Goal: Task Accomplishment & Management: Manage account settings

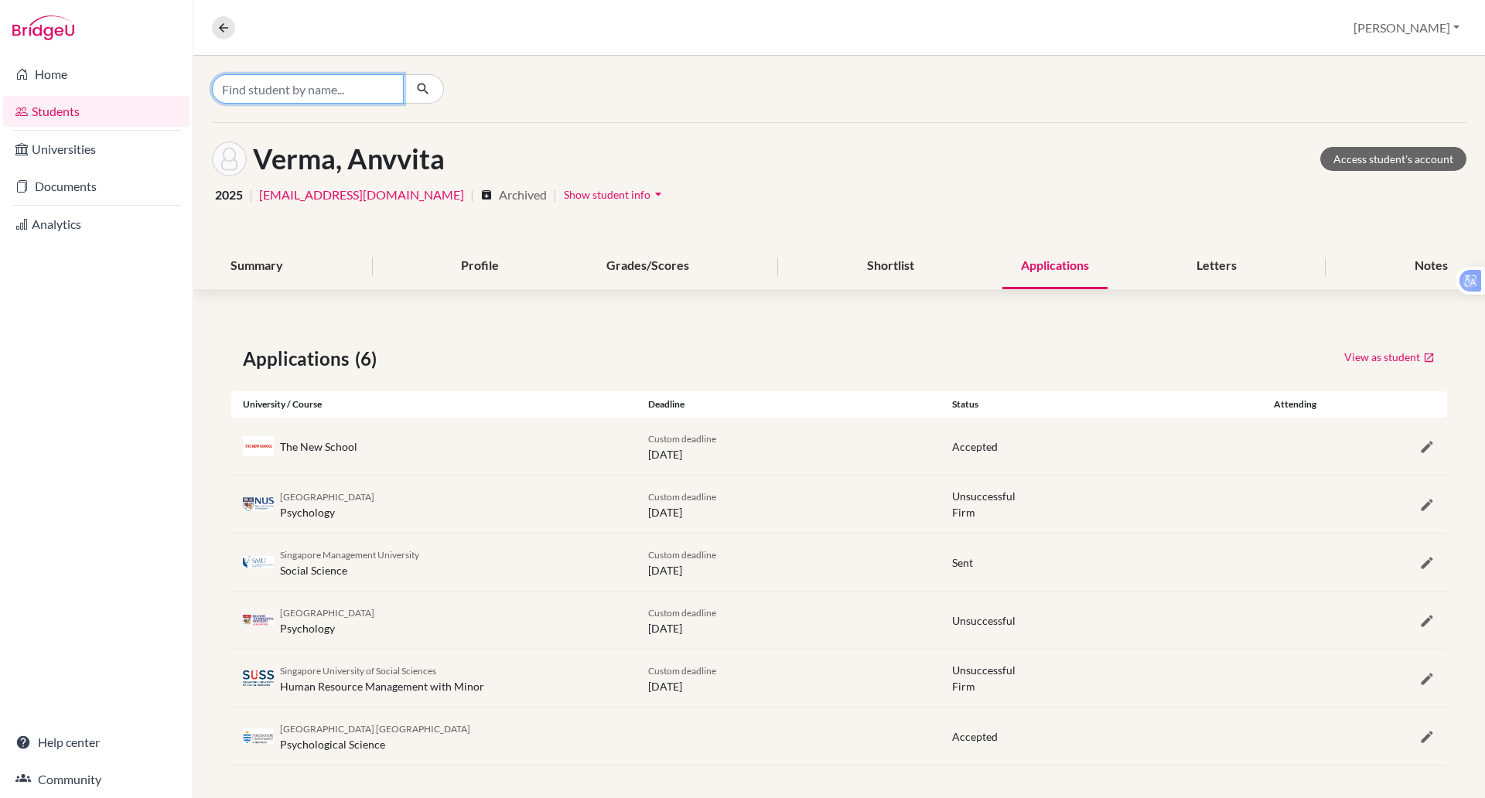
scroll to position [5, 0]
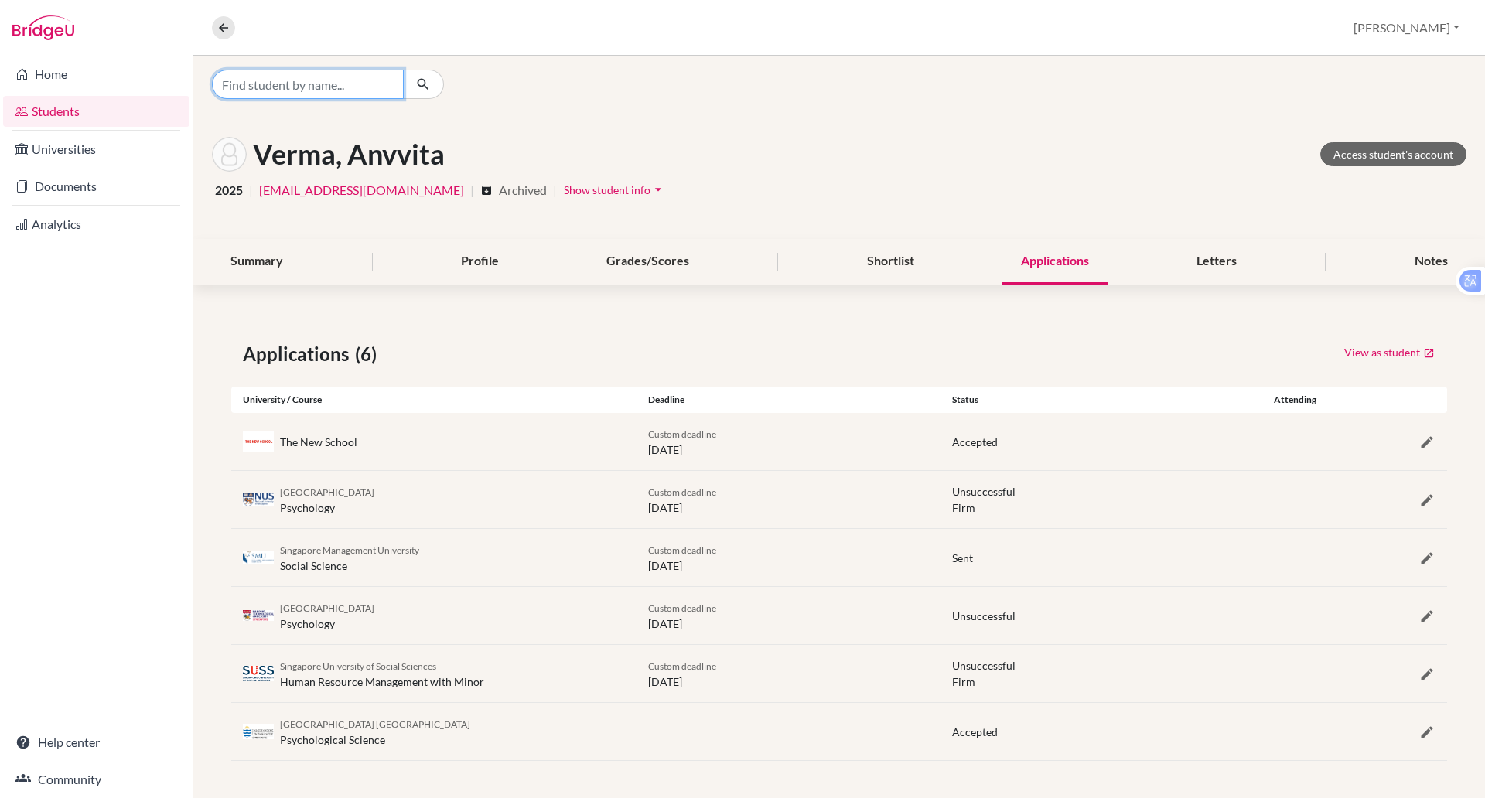
click at [334, 90] on input "Find student by name..." at bounding box center [308, 84] width 192 height 29
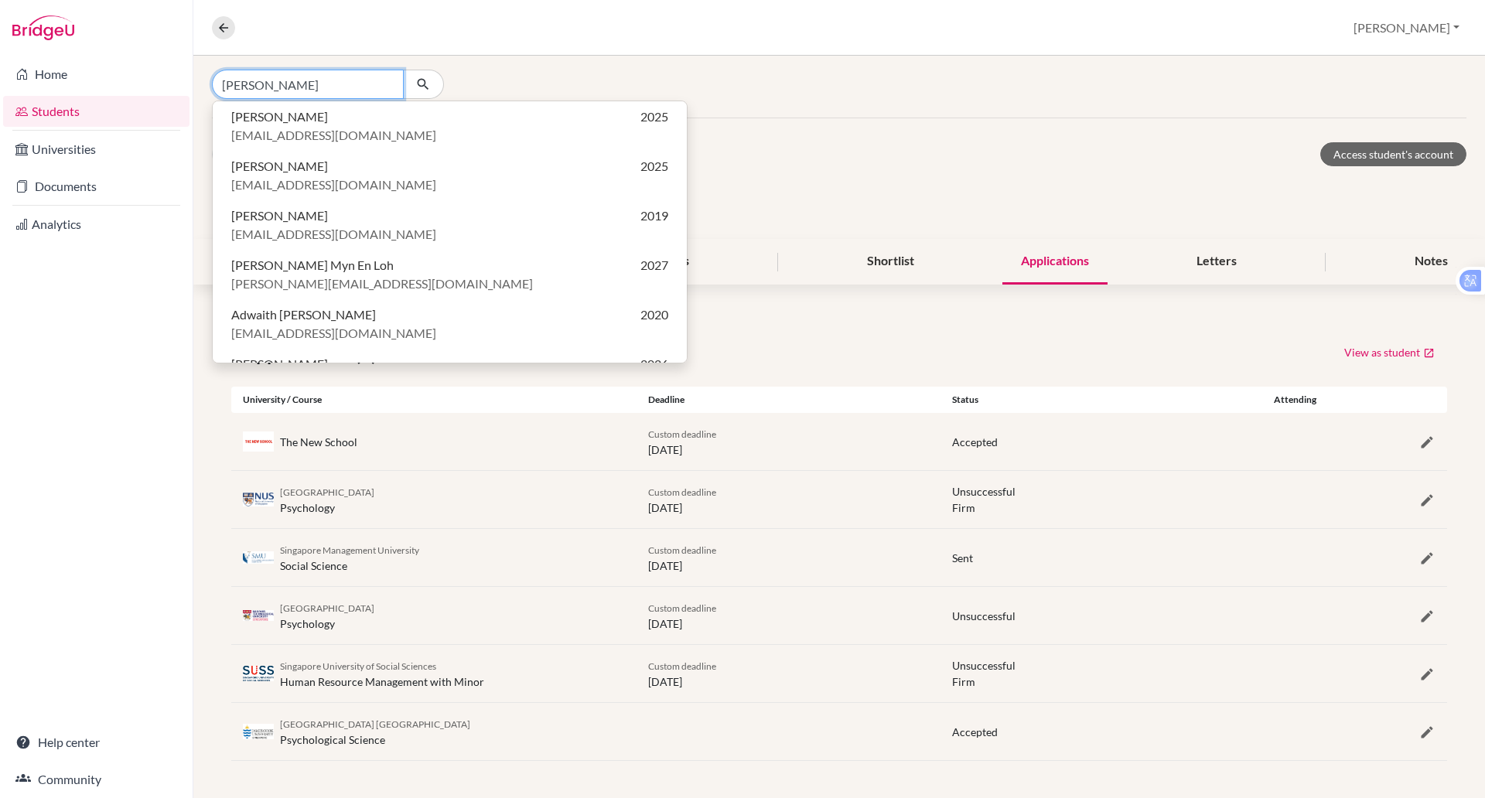
type input "[PERSON_NAME]"
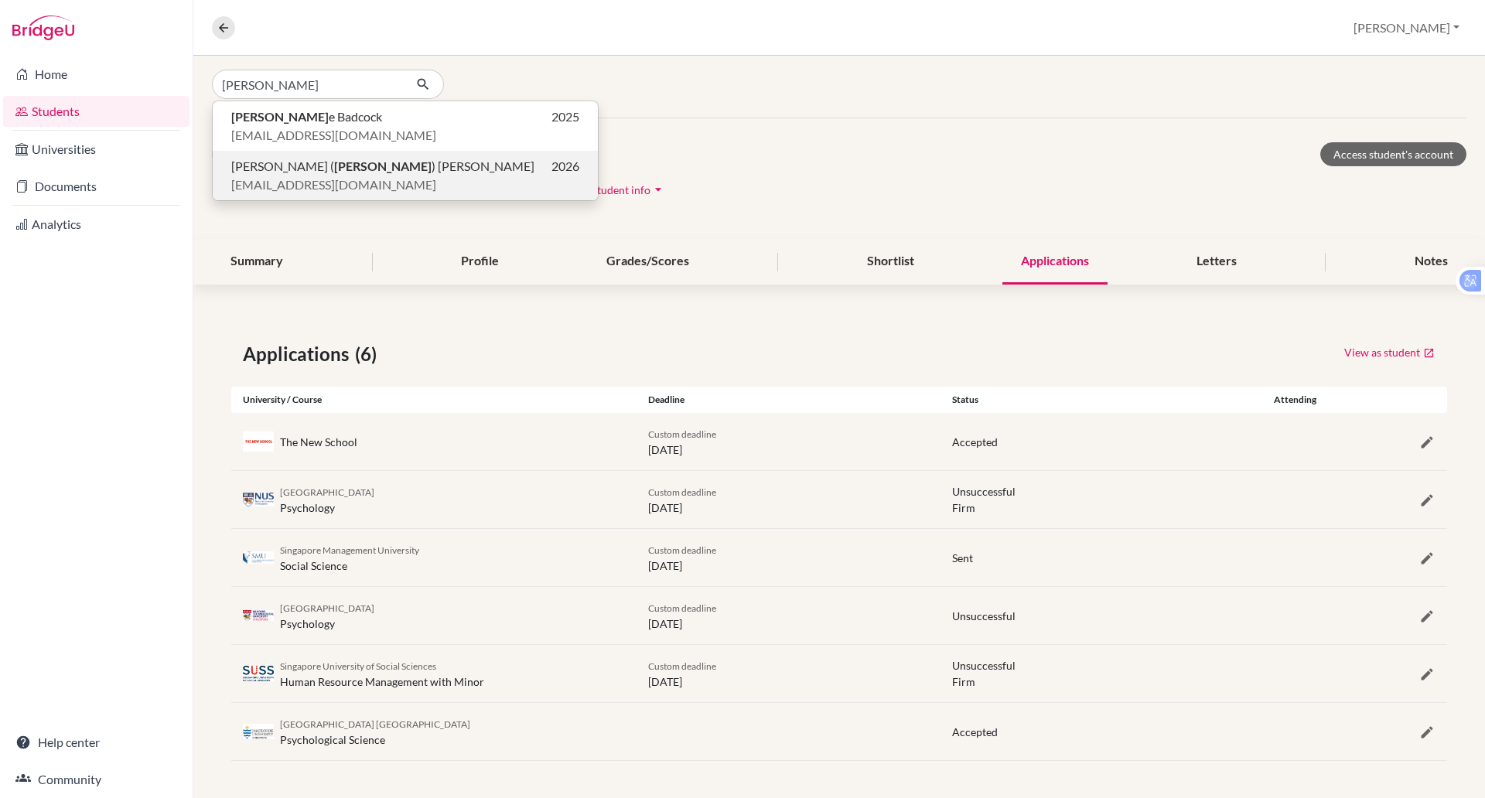
click at [315, 179] on span "[EMAIL_ADDRESS][DOMAIN_NAME]" at bounding box center [333, 185] width 205 height 19
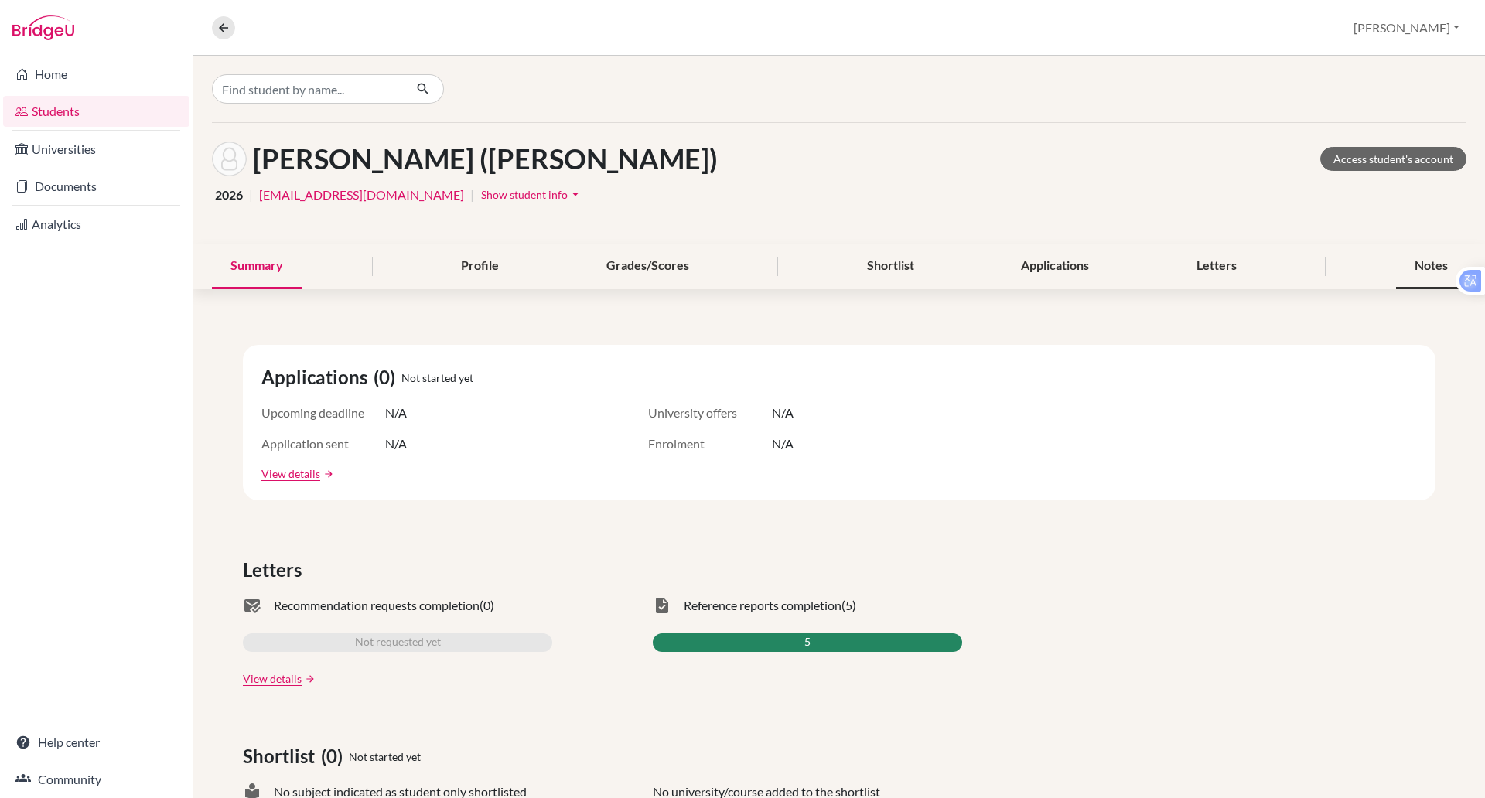
click at [1421, 261] on div "Notes" at bounding box center [1431, 267] width 70 height 46
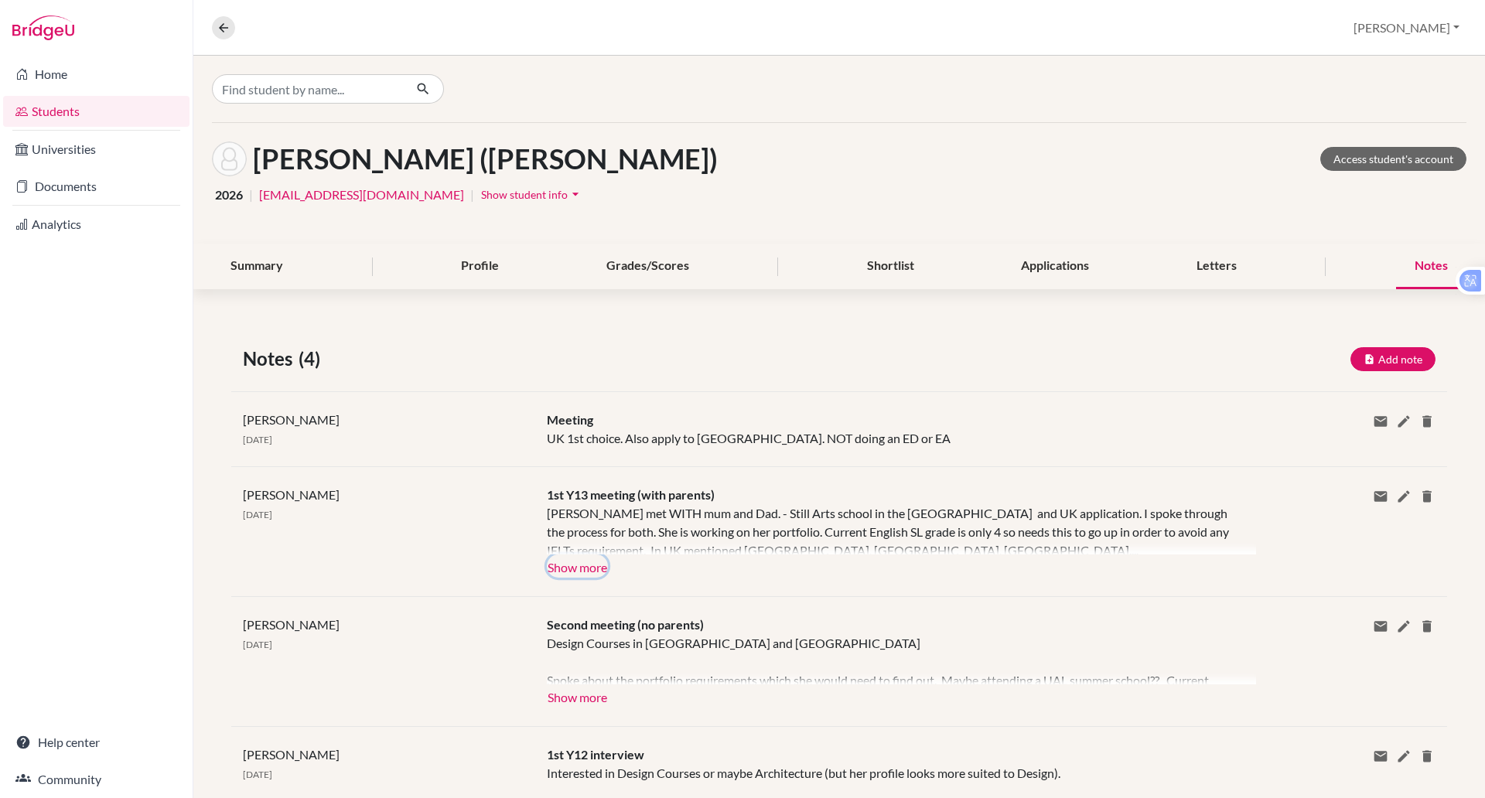
click at [584, 564] on button "Show more" at bounding box center [577, 565] width 61 height 23
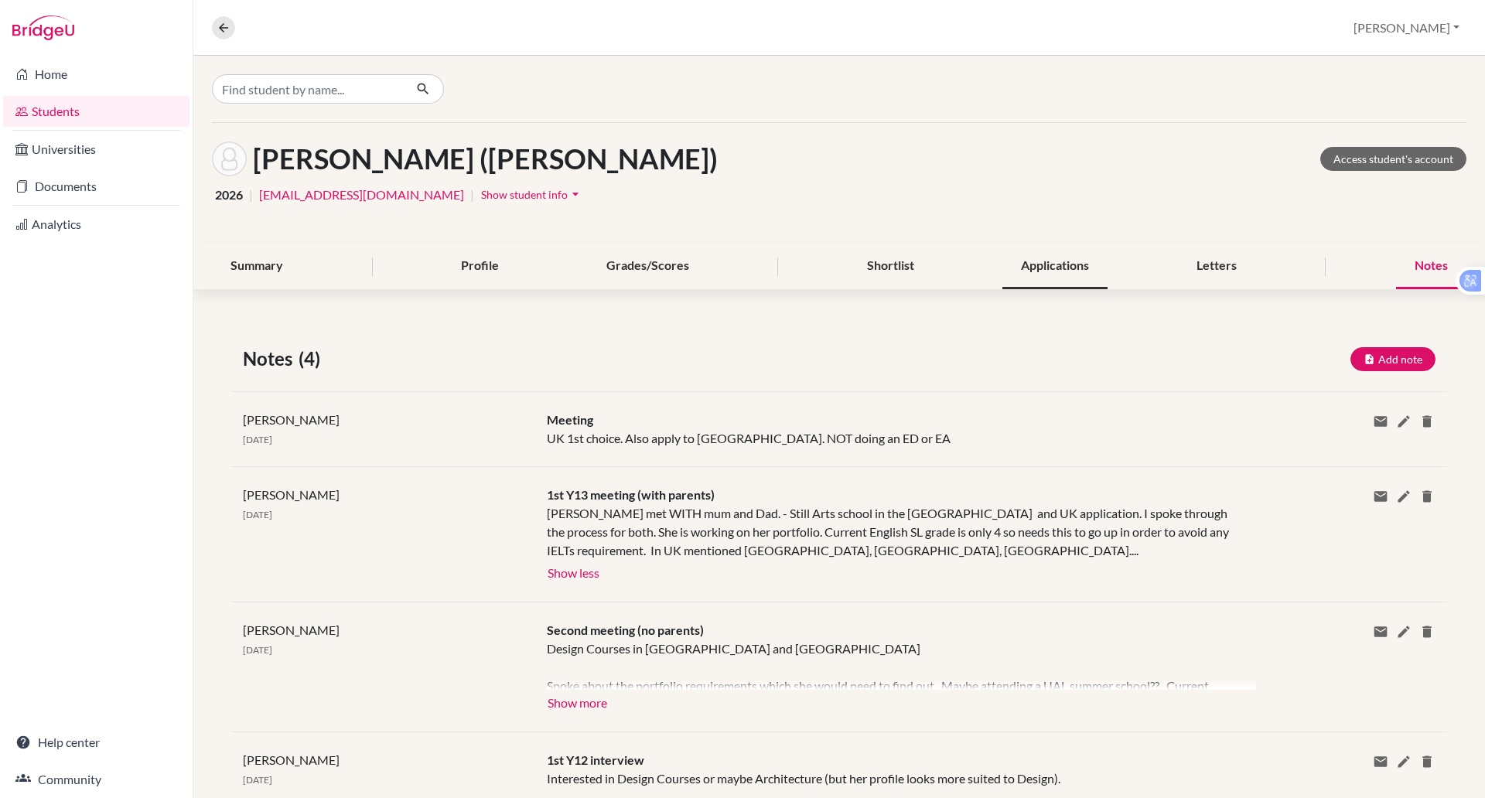
click at [1032, 261] on div "Applications" at bounding box center [1054, 267] width 105 height 46
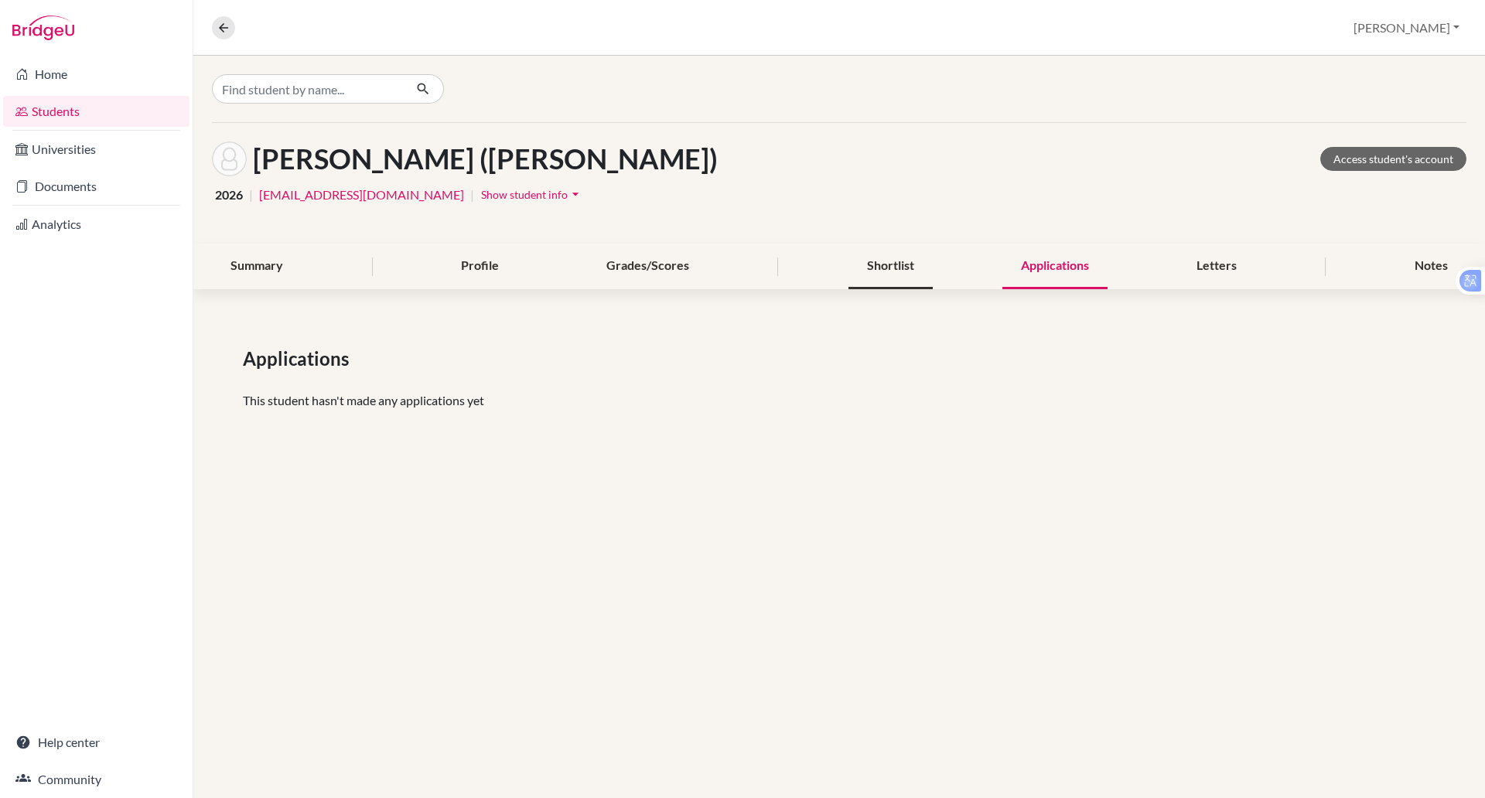
click at [908, 271] on div "Shortlist" at bounding box center [890, 267] width 84 height 46
click at [1378, 158] on link "Access student's account" at bounding box center [1393, 159] width 146 height 24
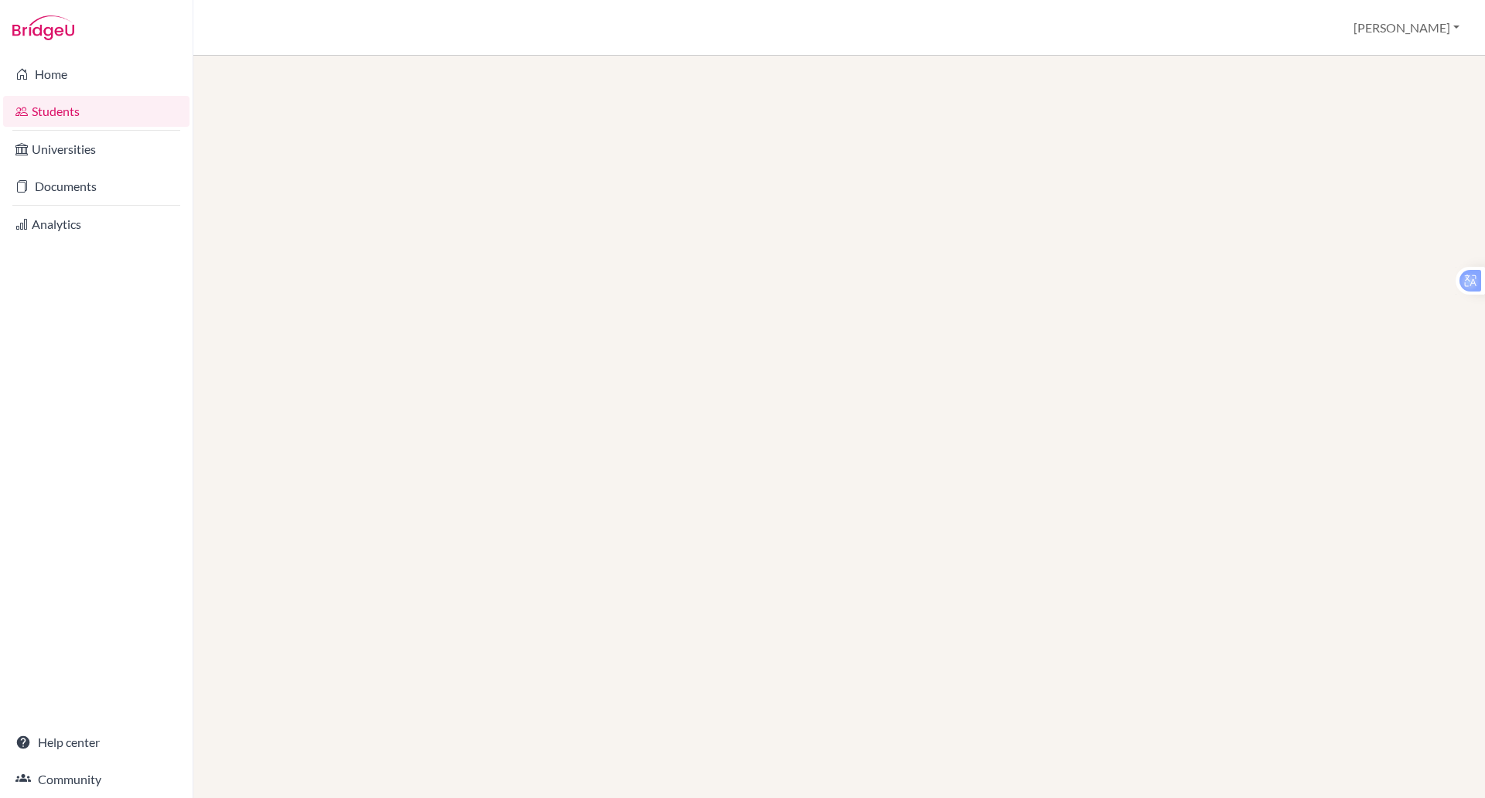
click at [99, 112] on link "Students" at bounding box center [96, 111] width 186 height 31
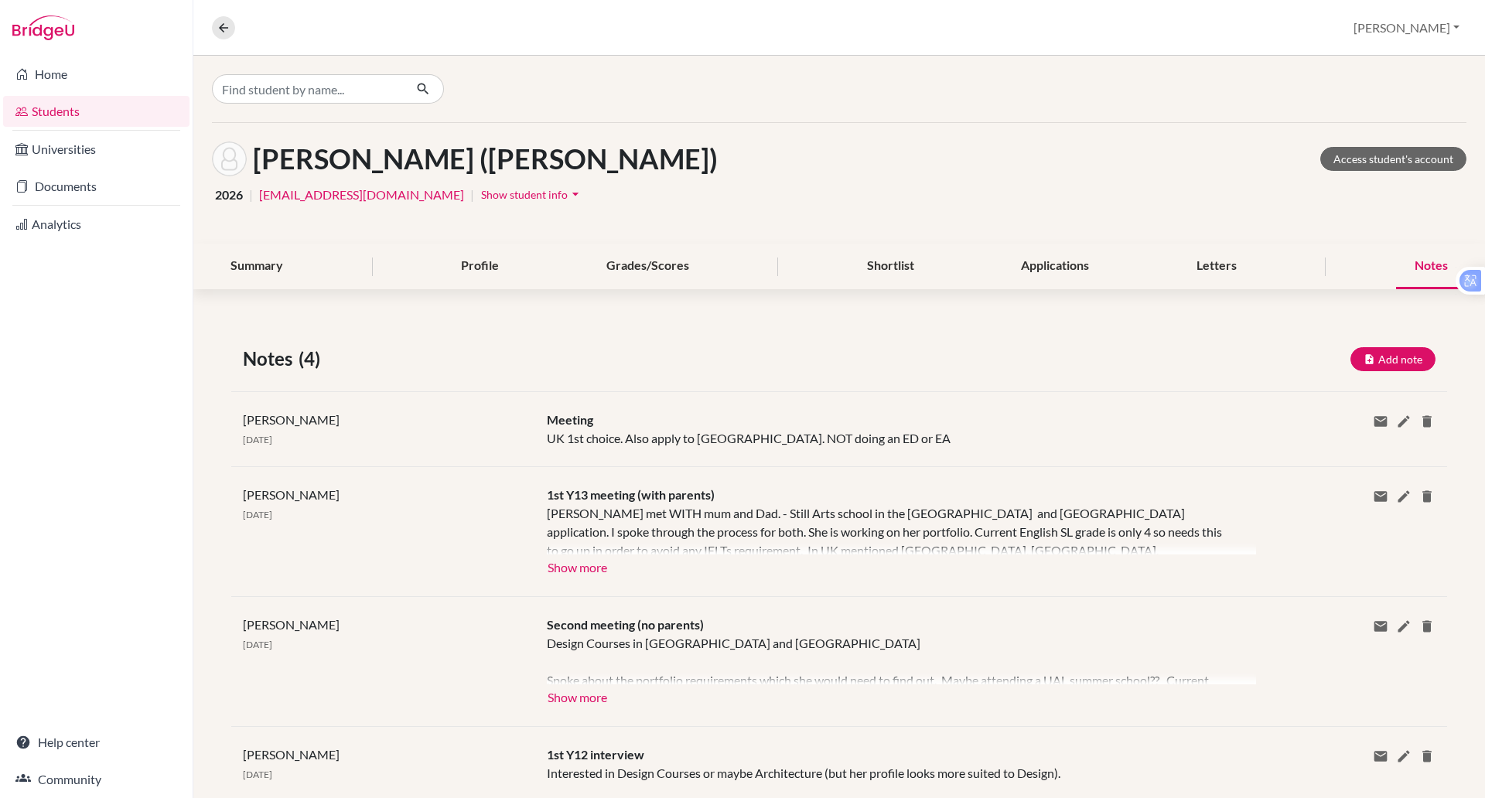
click at [1407, 270] on div "Notes" at bounding box center [1431, 267] width 70 height 46
click at [1365, 363] on button "Add note" at bounding box center [1392, 359] width 85 height 24
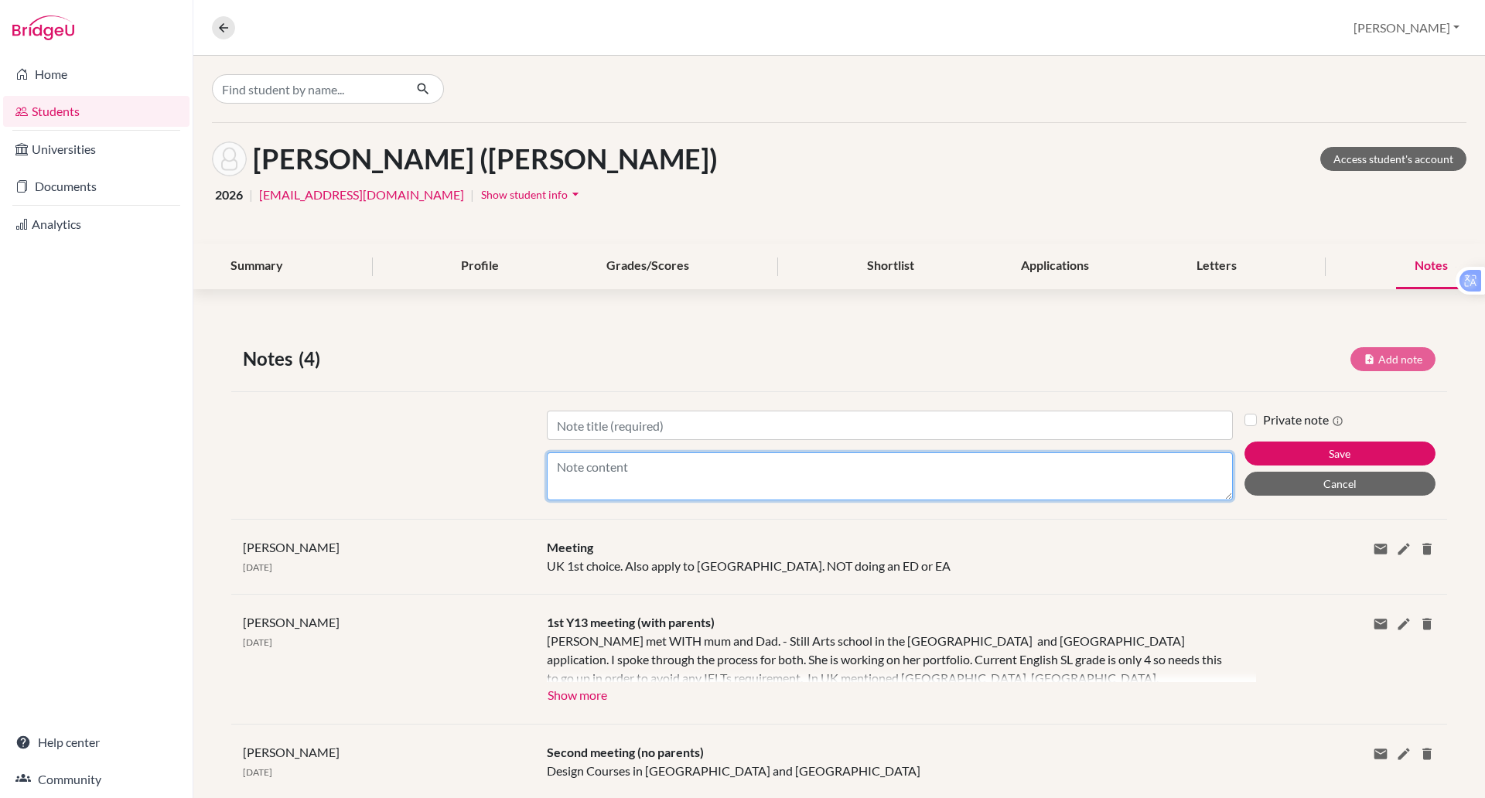
click at [581, 467] on textarea "Content" at bounding box center [890, 476] width 686 height 48
type textarea "No ED or EA. Will do UK plus Art schools in US"
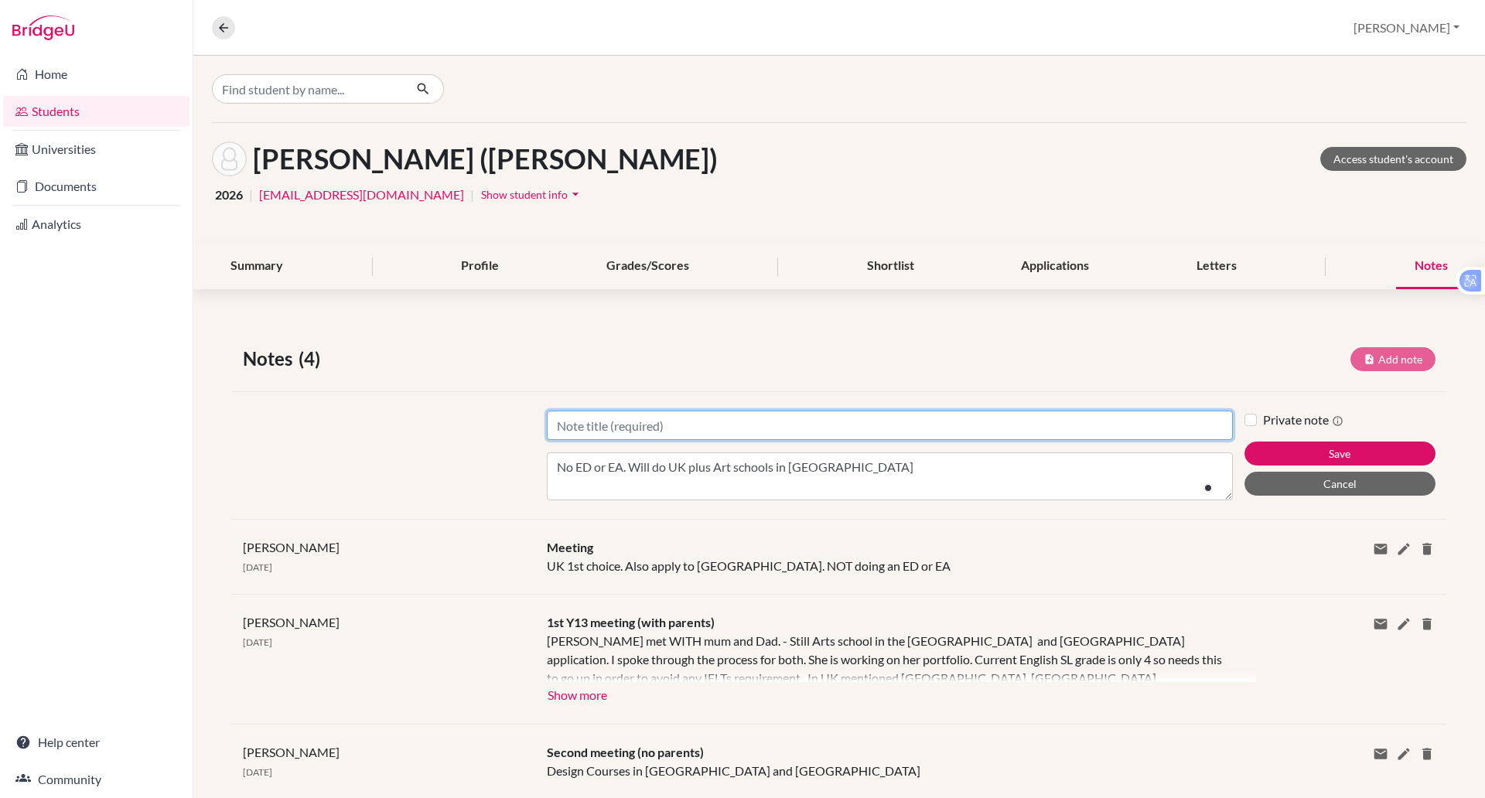
click at [592, 420] on input "Title" at bounding box center [890, 425] width 686 height 29
type input "Note"
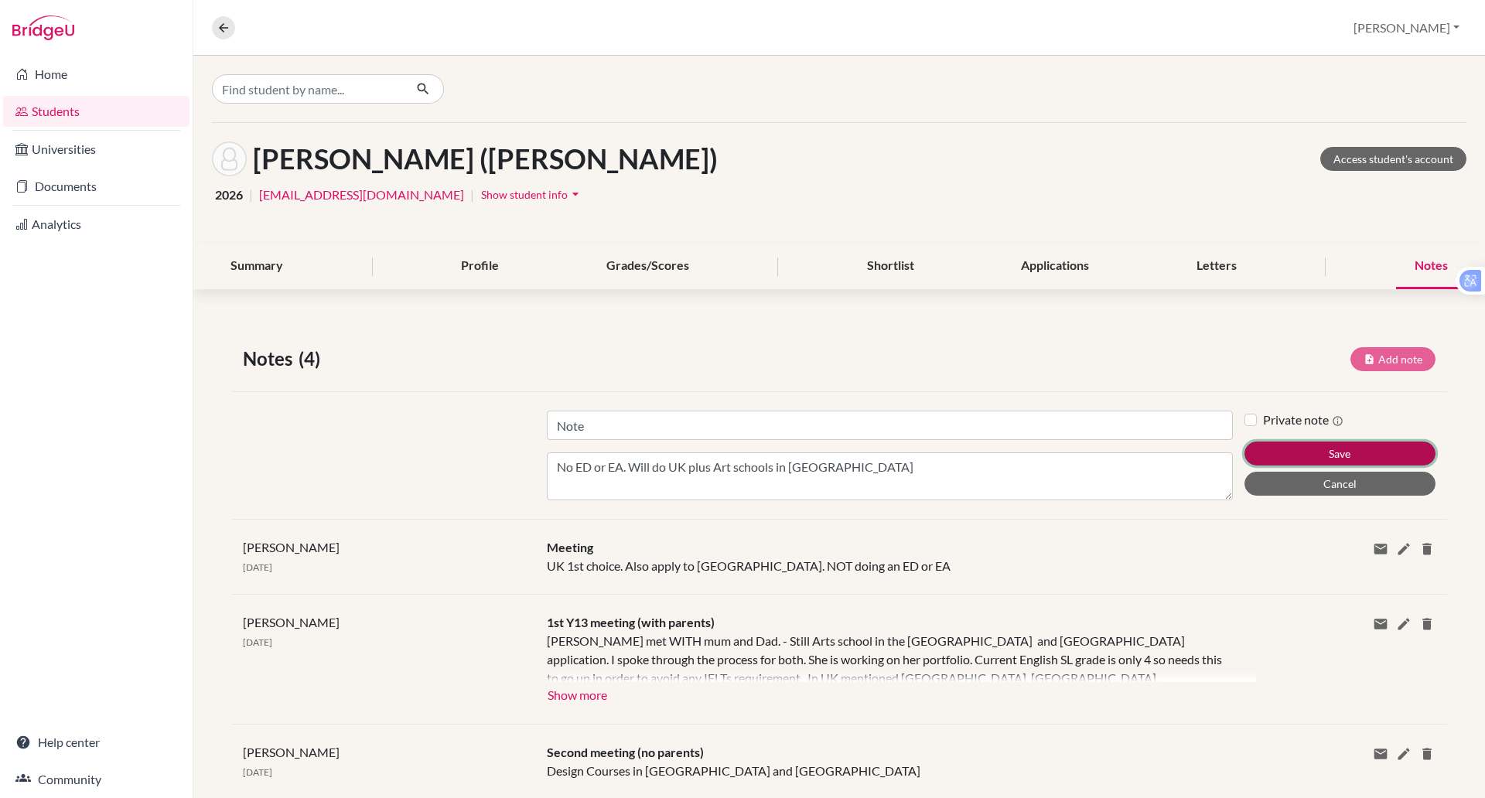
click at [1351, 449] on button "Save" at bounding box center [1339, 454] width 191 height 24
